Goal: Transaction & Acquisition: Purchase product/service

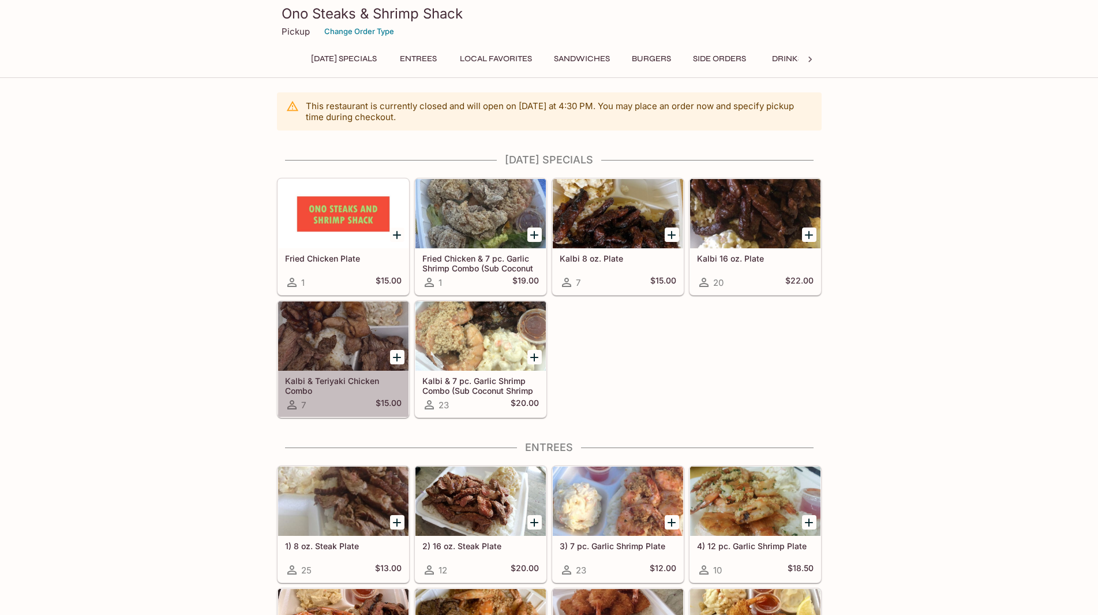
click at [329, 344] on div at bounding box center [343, 335] width 130 height 69
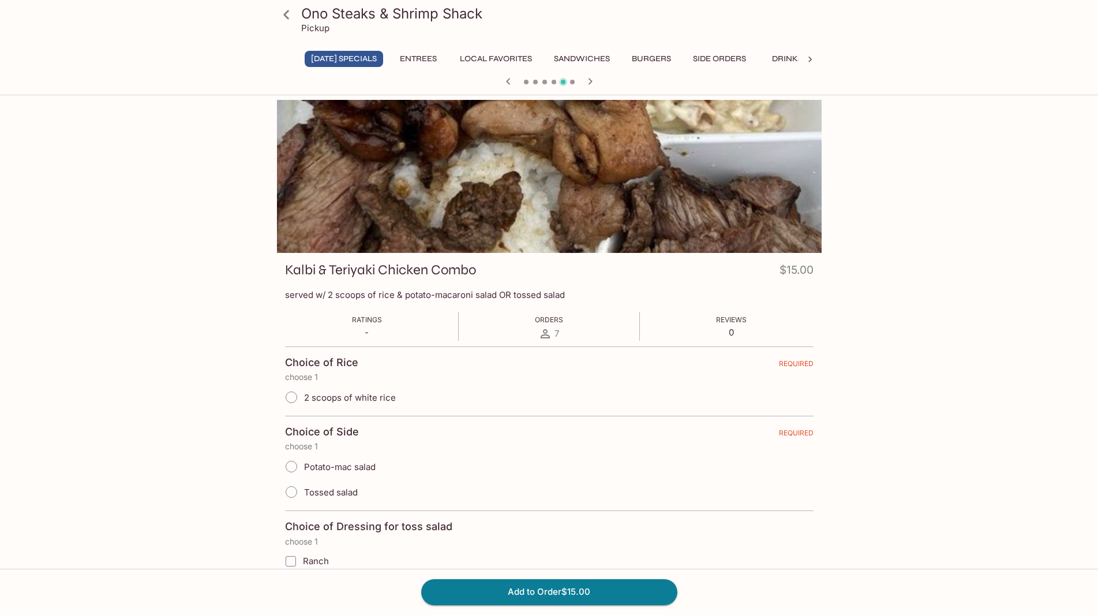
click at [289, 14] on icon at bounding box center [286, 15] width 20 height 20
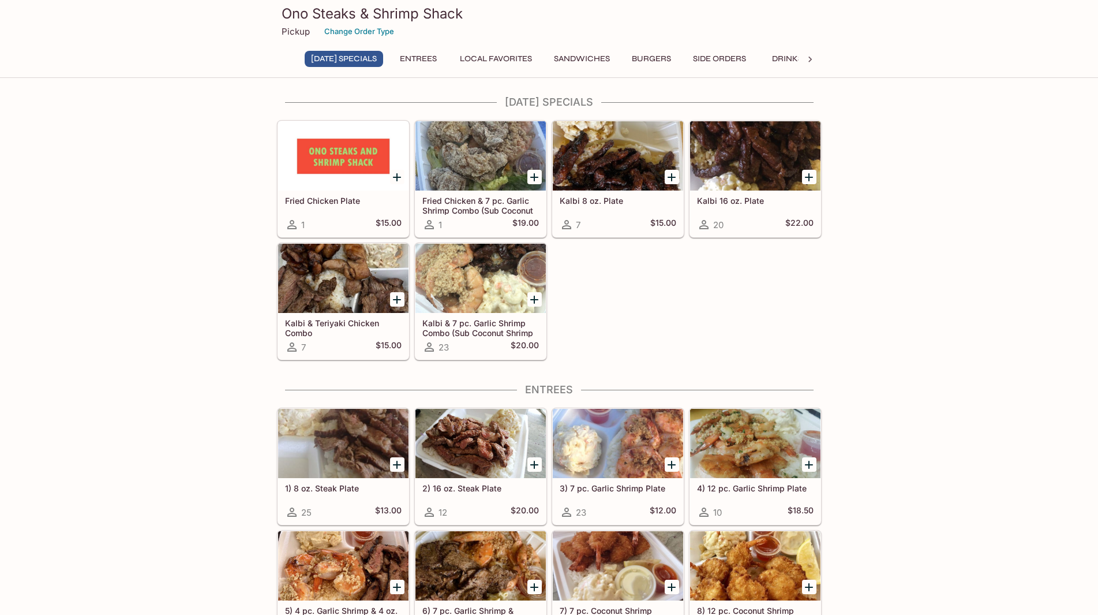
scroll to position [115, 0]
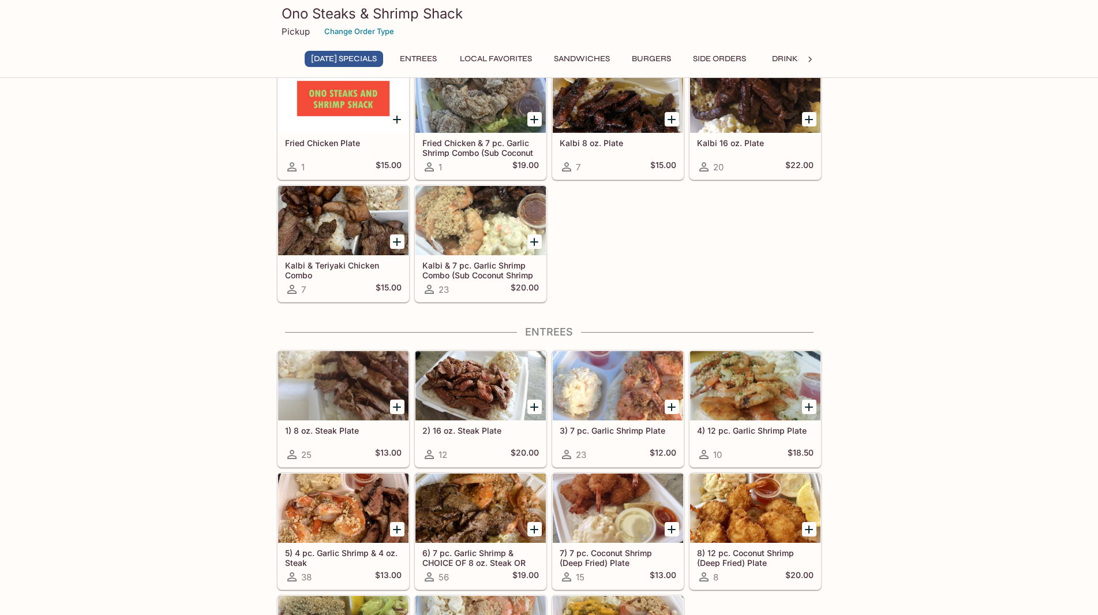
click at [768, 380] on div at bounding box center [755, 385] width 130 height 69
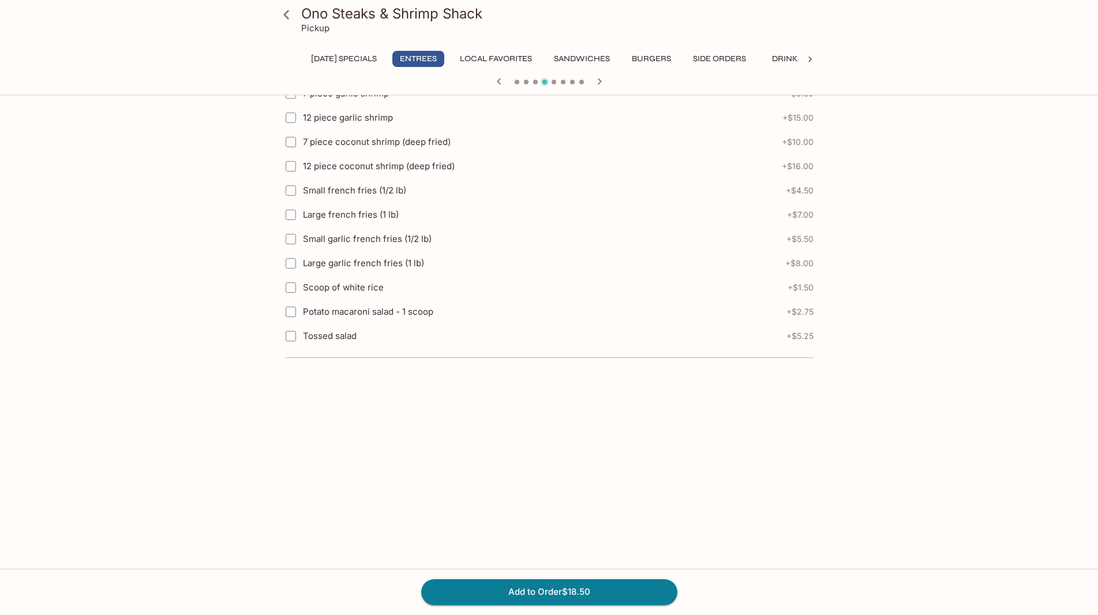
scroll to position [702, 0]
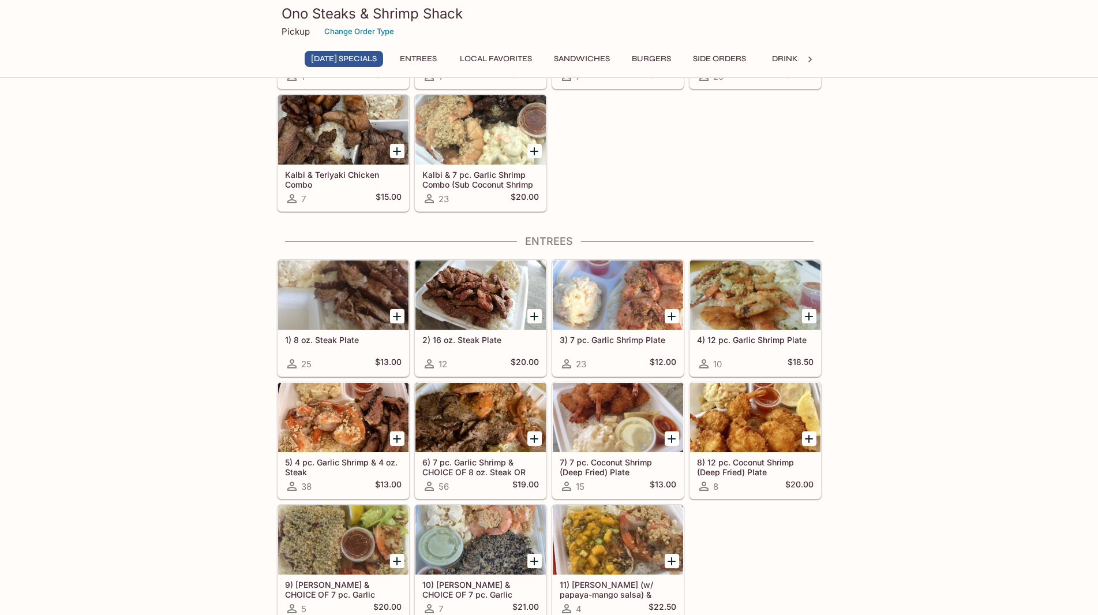
scroll to position [226, 0]
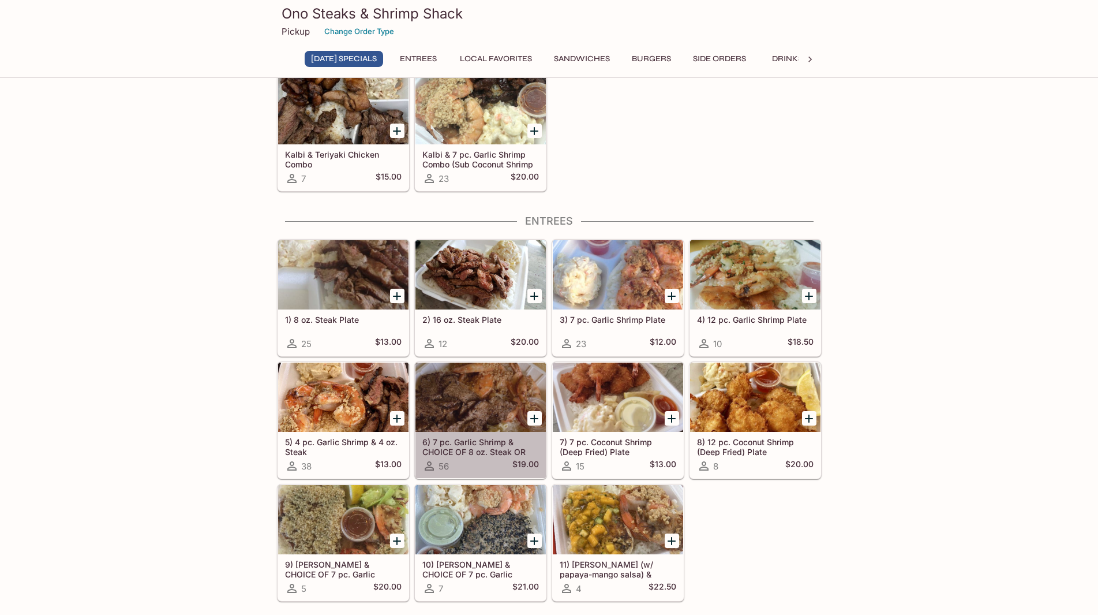
click at [475, 403] on div at bounding box center [481, 396] width 130 height 69
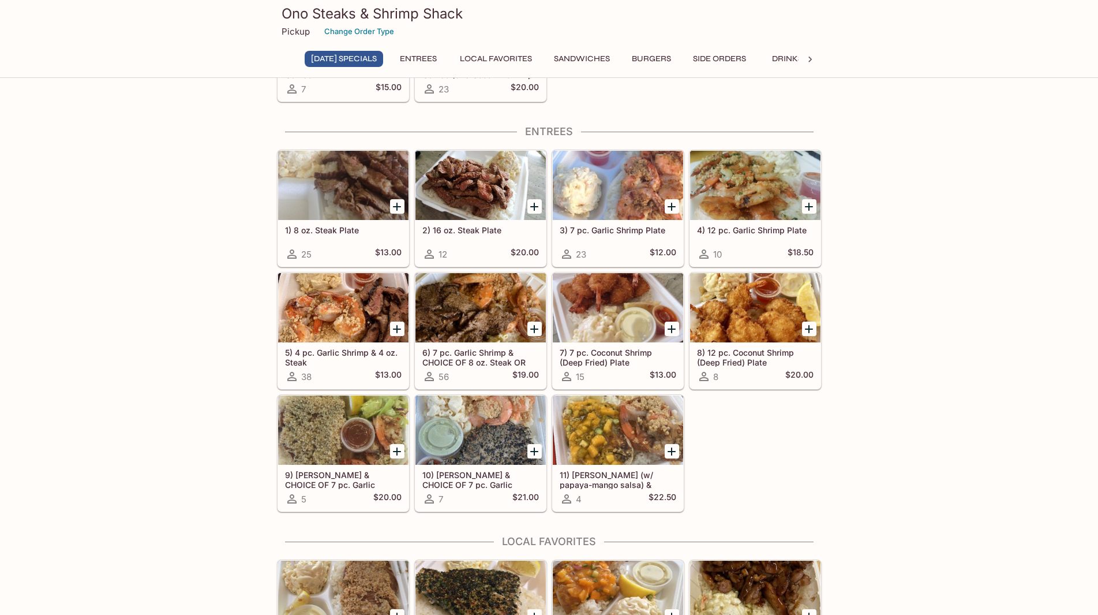
scroll to position [333, 0]
